Goal: Check status: Check status

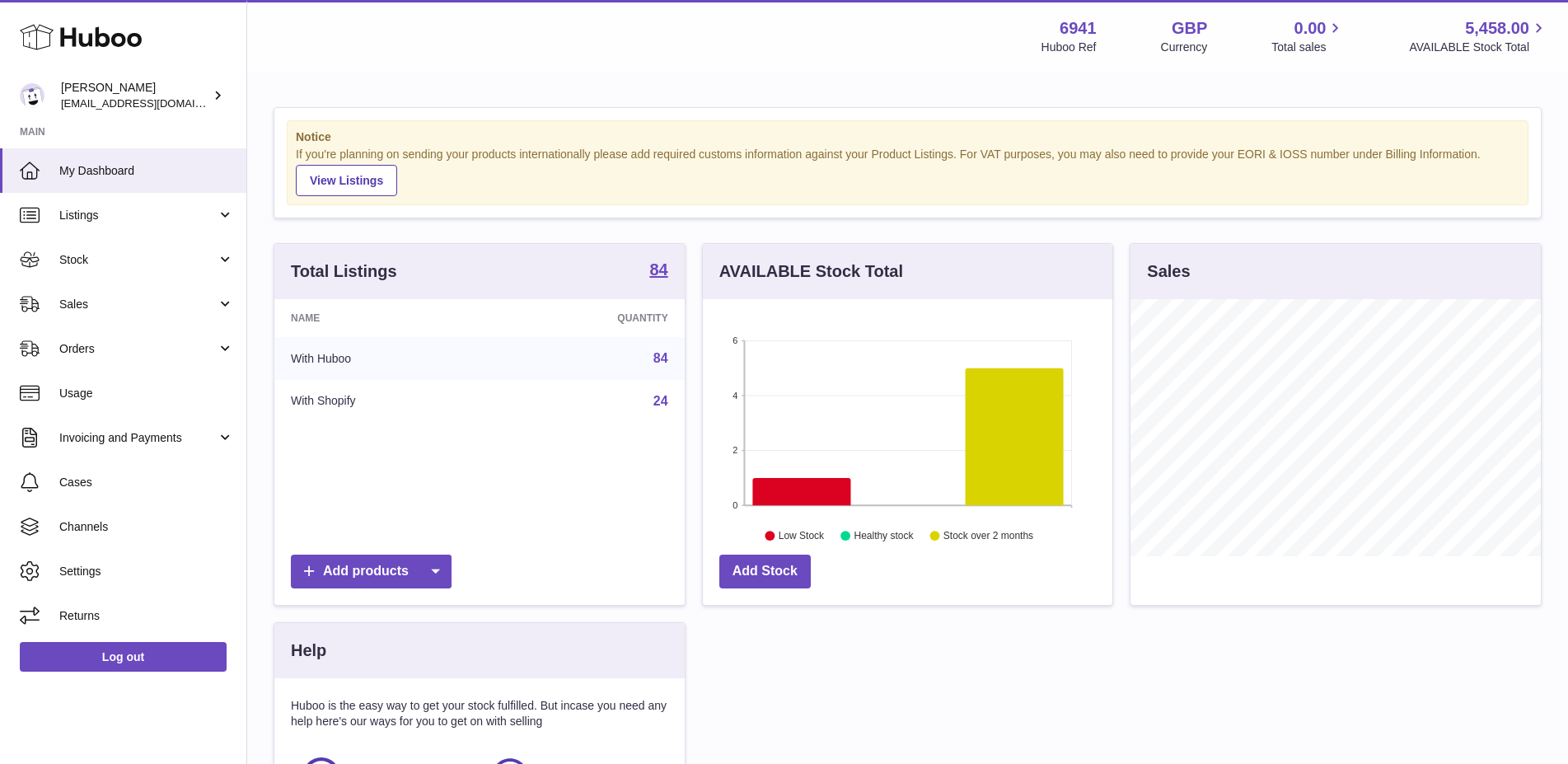
scroll to position [257, 410]
click at [115, 303] on span "Sales" at bounding box center [138, 304] width 157 height 16
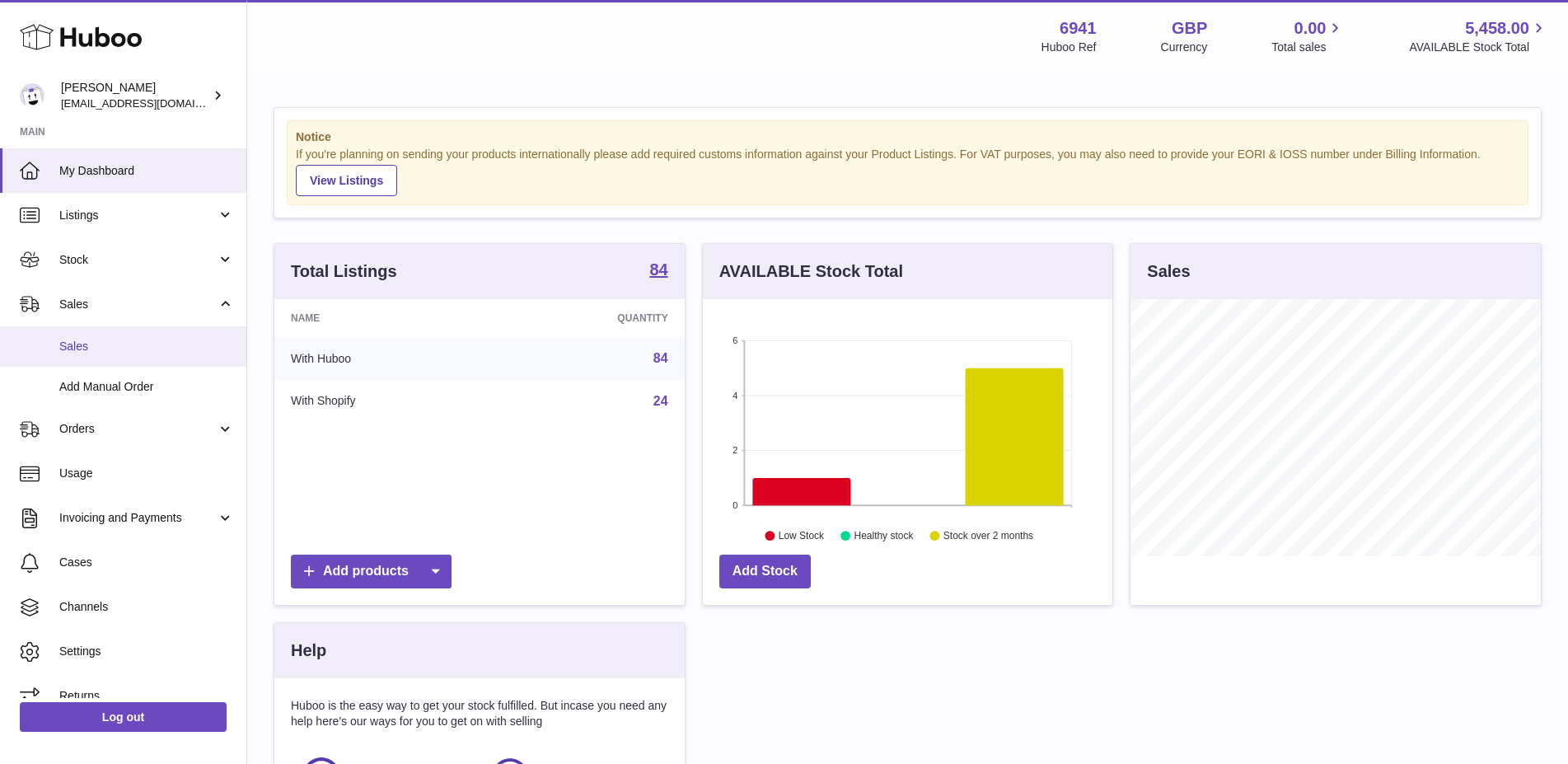
click at [102, 344] on span "Sales" at bounding box center [147, 346] width 175 height 16
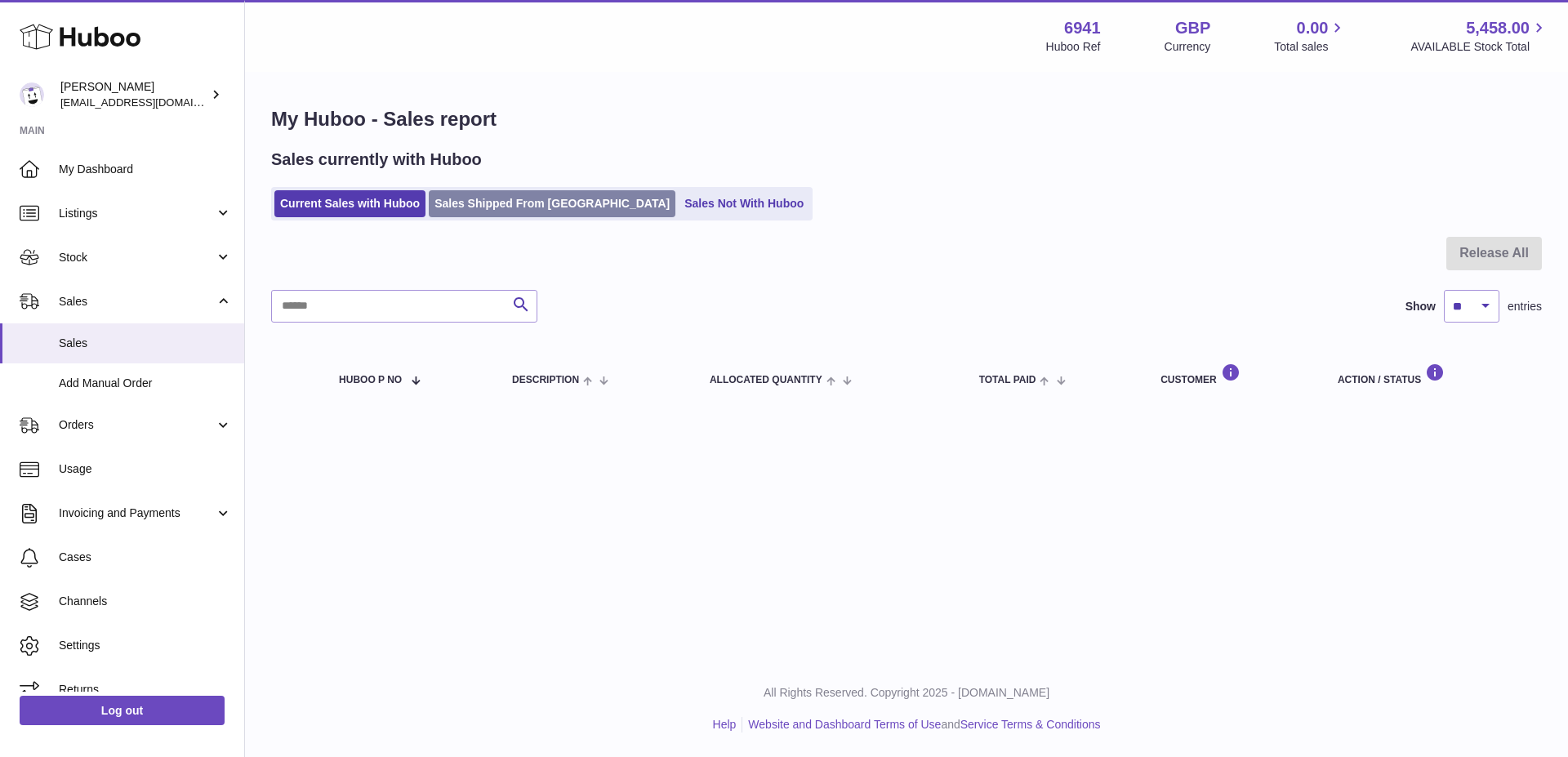
click at [556, 213] on link "Sales Shipped From Huboo" at bounding box center [552, 203] width 247 height 27
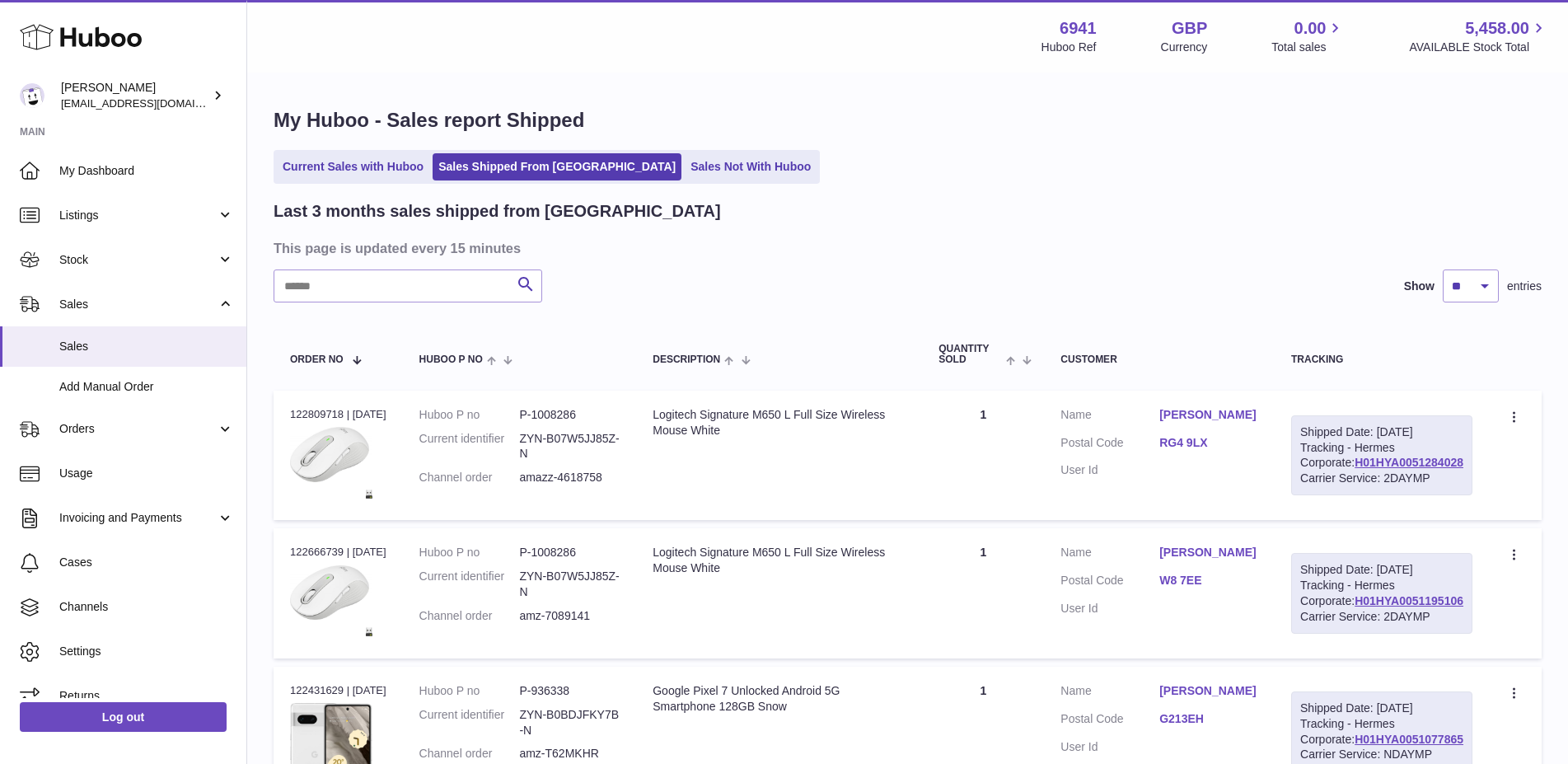
drag, startPoint x: 1463, startPoint y: 489, endPoint x: 1351, endPoint y: 501, distance: 112.6
click at [1352, 496] on div "Shipped Date: 14th Aug 2025 Tracking - Hermes Corporate: H01HYA0051284028 Carri…" at bounding box center [1381, 455] width 181 height 81
copy link "H01HYA0051284028"
click at [1376, 486] on div "Carrier Service: 2DAYMP" at bounding box center [1381, 478] width 163 height 16
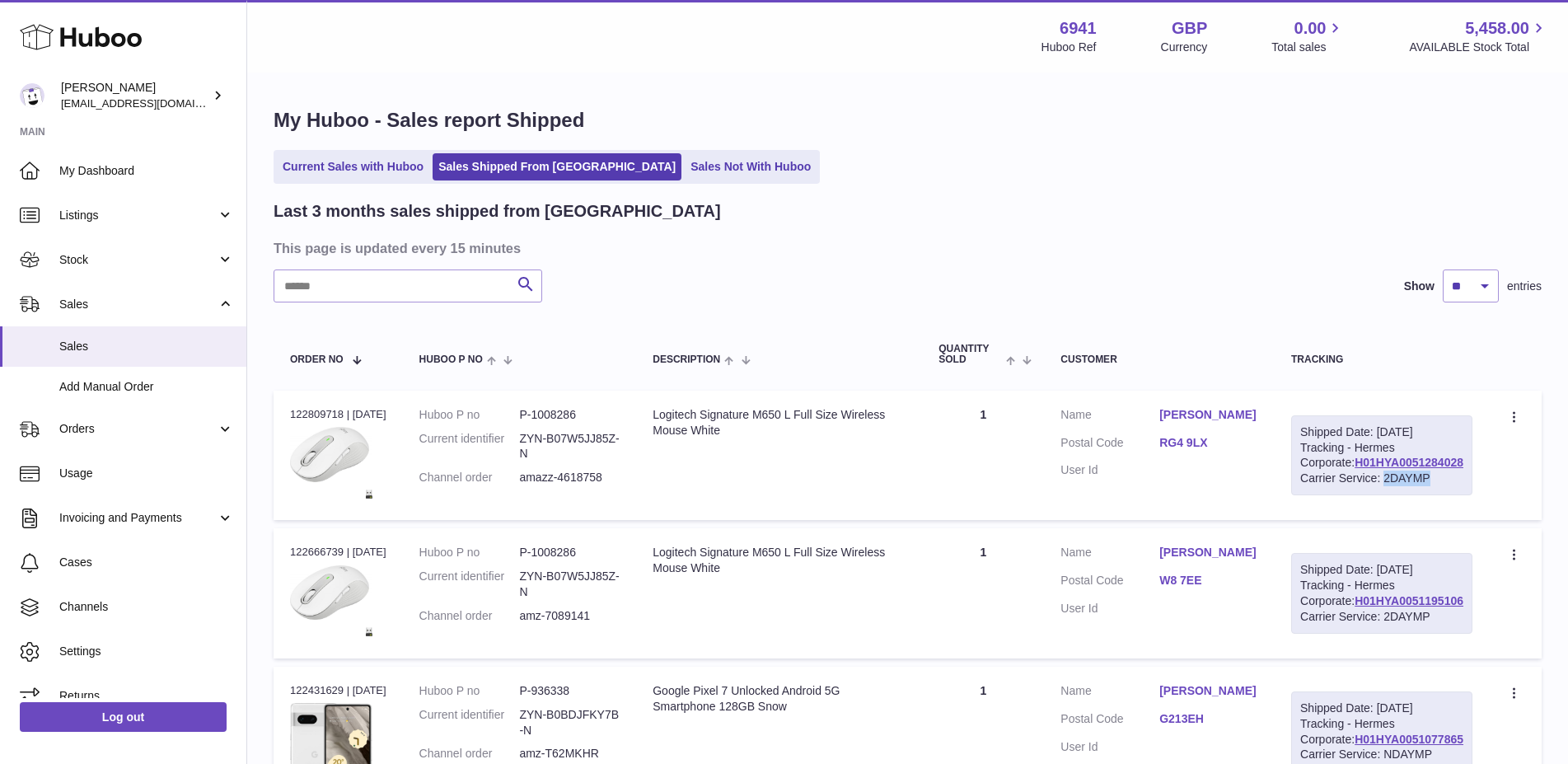
copy div "2DAYMP"
